Goal: Task Accomplishment & Management: Use online tool/utility

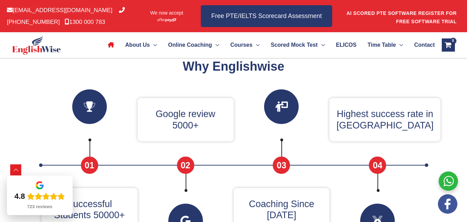
scroll to position [220, 0]
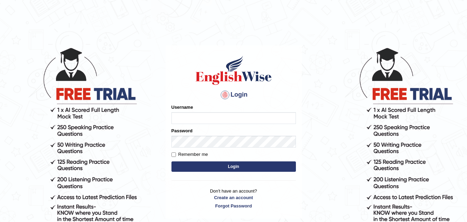
click at [205, 121] on input "Username" at bounding box center [234, 118] width 125 height 12
type input "Kailashgrg15"
click at [174, 154] on input "Remember me" at bounding box center [174, 154] width 4 height 4
checkbox input "true"
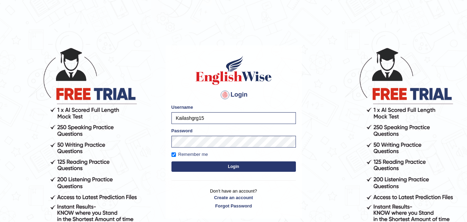
click at [193, 168] on button "Login" at bounding box center [234, 166] width 125 height 10
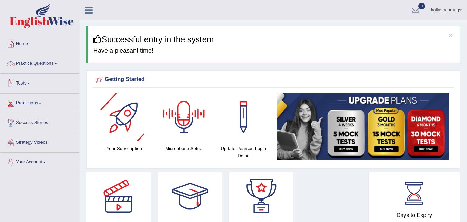
click at [47, 61] on link "Practice Questions" at bounding box center [39, 62] width 79 height 17
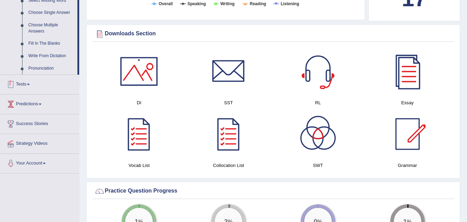
scroll to position [381, 0]
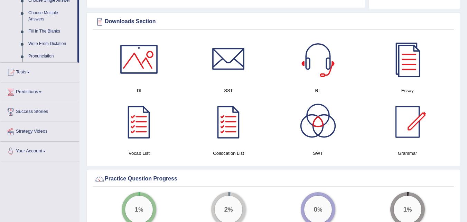
click at [32, 74] on link "Tests" at bounding box center [39, 71] width 79 height 17
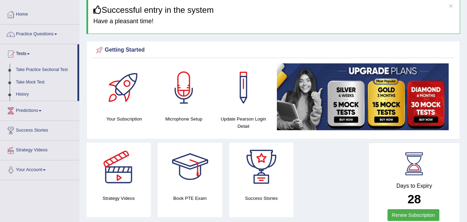
scroll to position [9, 0]
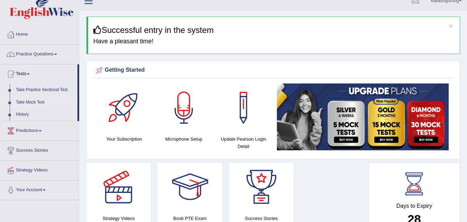
click at [28, 102] on link "Take Mock Test" at bounding box center [45, 102] width 65 height 12
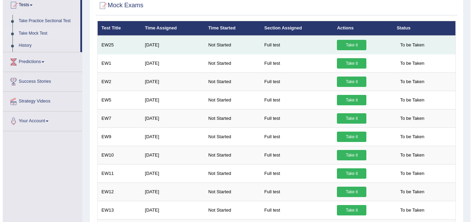
scroll to position [38, 0]
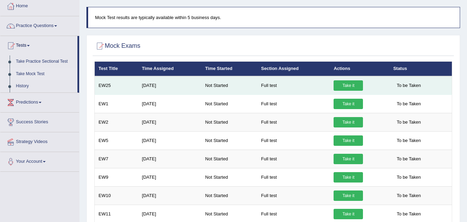
click at [345, 83] on link "Take it" at bounding box center [348, 85] width 29 height 10
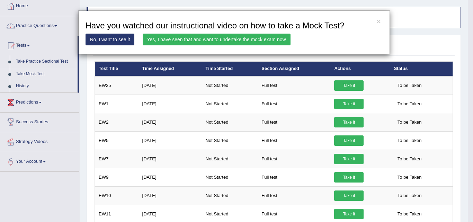
click at [254, 37] on link "Yes, I have seen that and want to undertake the mock exam now" at bounding box center [217, 40] width 148 height 12
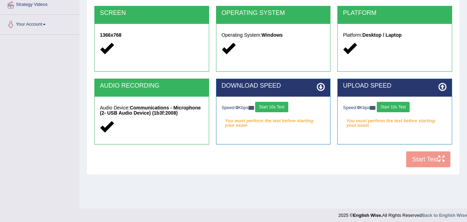
scroll to position [141, 0]
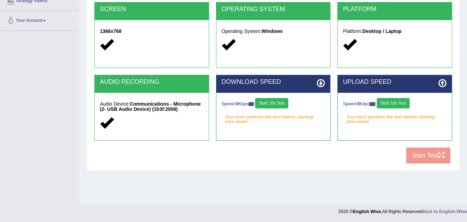
click at [416, 153] on div "COOKIES Cookies Enabled JAVASCRIPT Javascript Enabled BROWSER Browser: Chrome S…" at bounding box center [273, 48] width 361 height 238
click at [358, 42] on div at bounding box center [395, 44] width 104 height 15
click at [282, 100] on button "Start 10s Test" at bounding box center [271, 103] width 33 height 10
click at [400, 102] on button "Start 10s Test" at bounding box center [393, 103] width 33 height 10
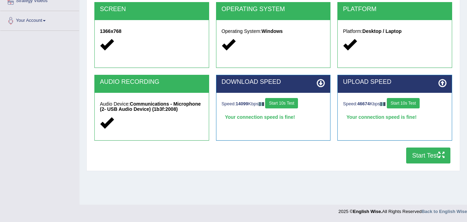
click at [430, 157] on button "Start Test" at bounding box center [428, 155] width 44 height 16
